Goal: Navigation & Orientation: Find specific page/section

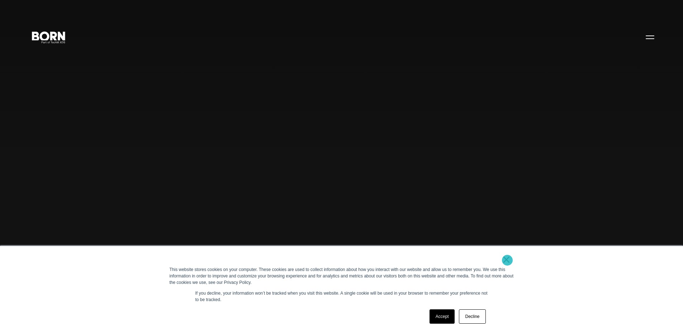
click at [338, 260] on link "×" at bounding box center [506, 259] width 9 height 6
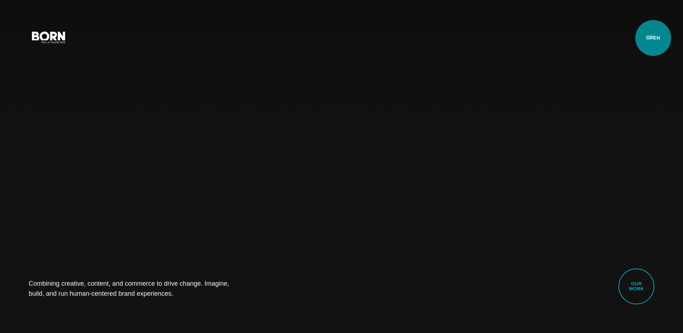
click at [338, 38] on button "Primary Menu" at bounding box center [649, 36] width 17 height 15
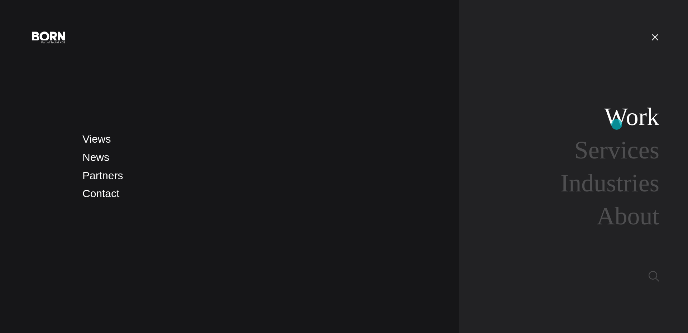
click at [338, 124] on link "Work" at bounding box center [631, 117] width 55 height 28
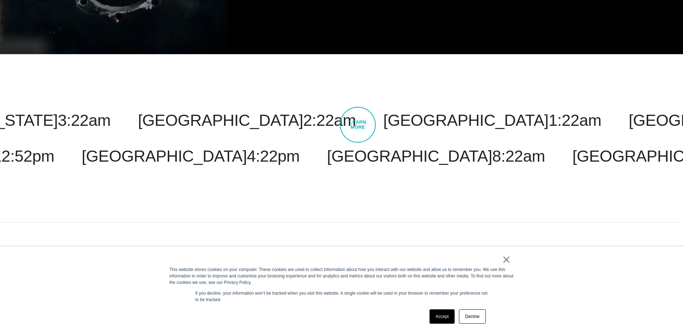
scroll to position [2601, 0]
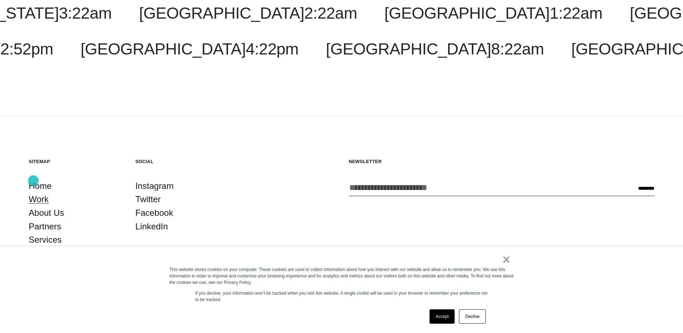
click at [33, 192] on link "Work" at bounding box center [39, 199] width 20 height 14
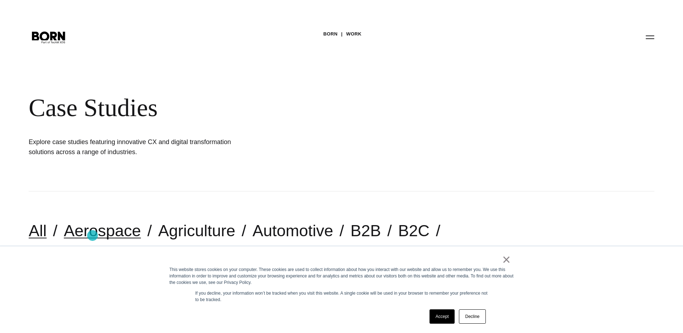
click at [93, 235] on link "Aerospace" at bounding box center [102, 230] width 77 height 18
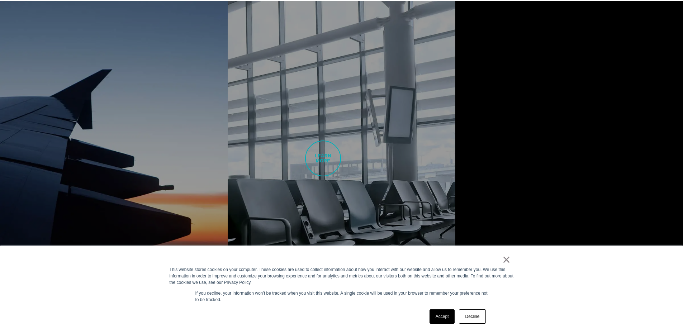
scroll to position [830, 0]
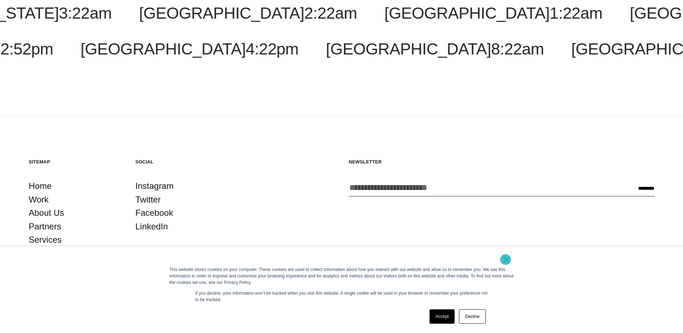
click at [506, 259] on link "×" at bounding box center [506, 259] width 9 height 6
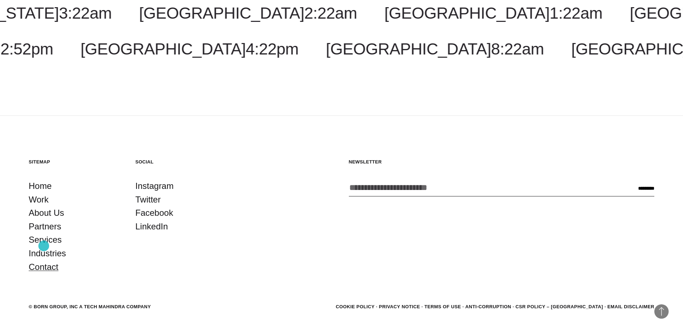
click at [44, 260] on link "Contact" at bounding box center [44, 267] width 30 height 14
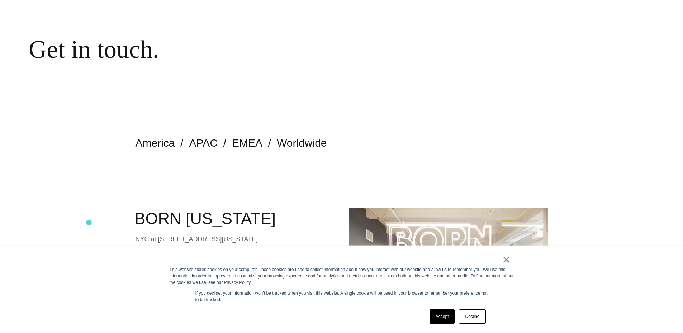
scroll to position [143, 0]
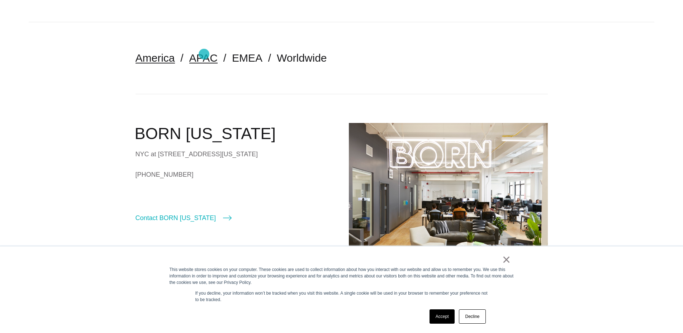
click at [204, 54] on link "APAC" at bounding box center [203, 58] width 28 height 12
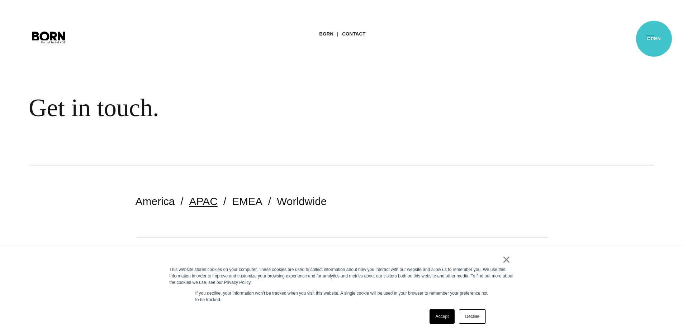
click at [654, 39] on button "Primary Menu" at bounding box center [649, 36] width 17 height 15
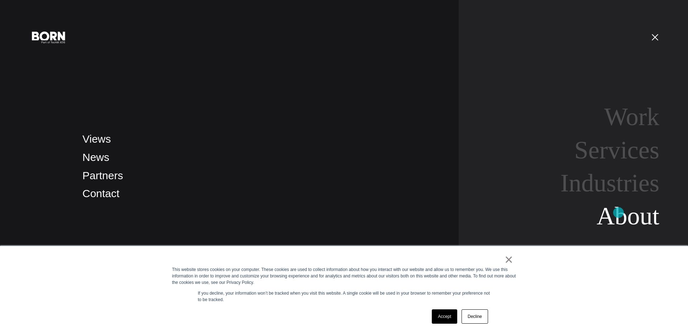
click at [619, 217] on link "About" at bounding box center [628, 216] width 63 height 28
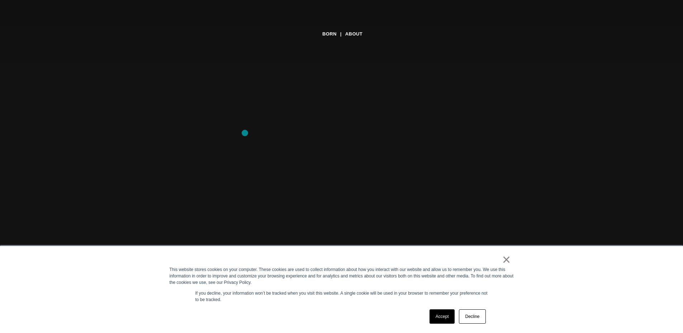
scroll to position [215, 0]
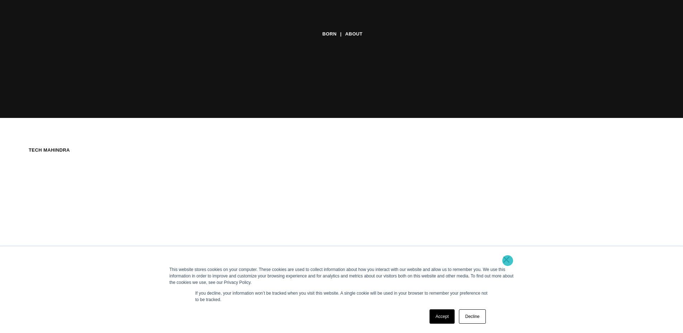
click at [507, 260] on link "×" at bounding box center [506, 259] width 9 height 6
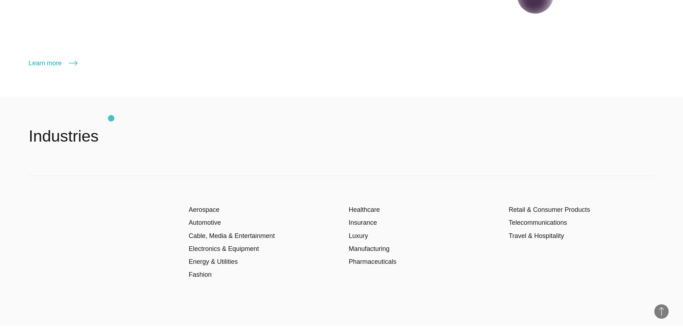
scroll to position [1147, 0]
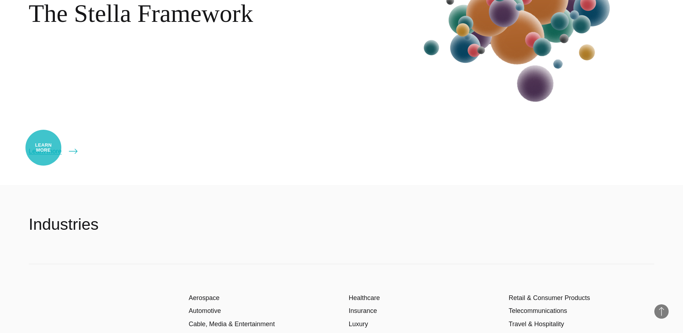
click at [44, 154] on link "Learn more" at bounding box center [53, 151] width 49 height 10
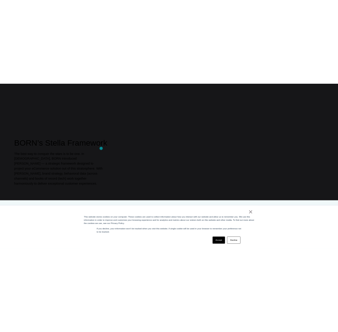
scroll to position [430, 0]
